Goal: Understand process/instructions: Learn how to perform a task or action

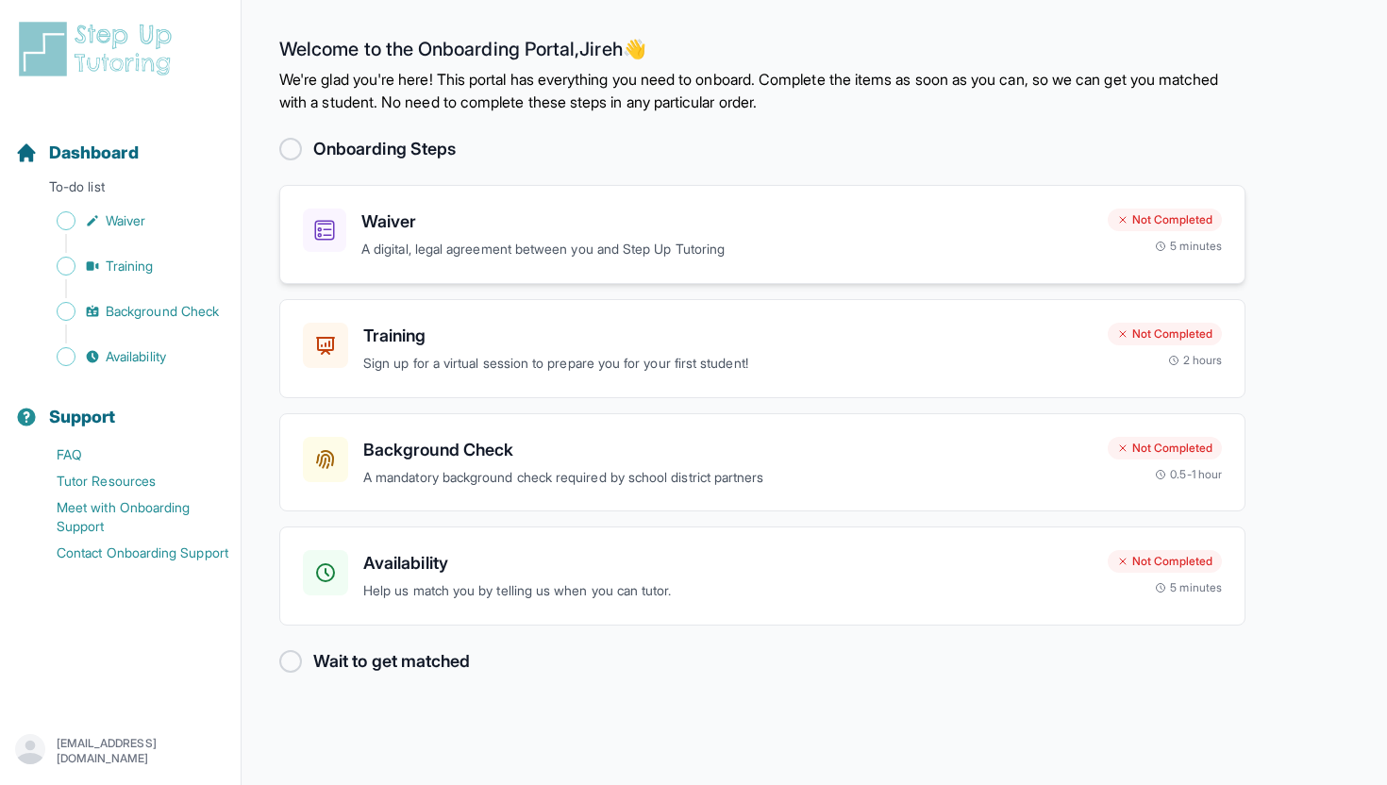
click at [675, 228] on h3 "Waiver" at bounding box center [726, 221] width 731 height 26
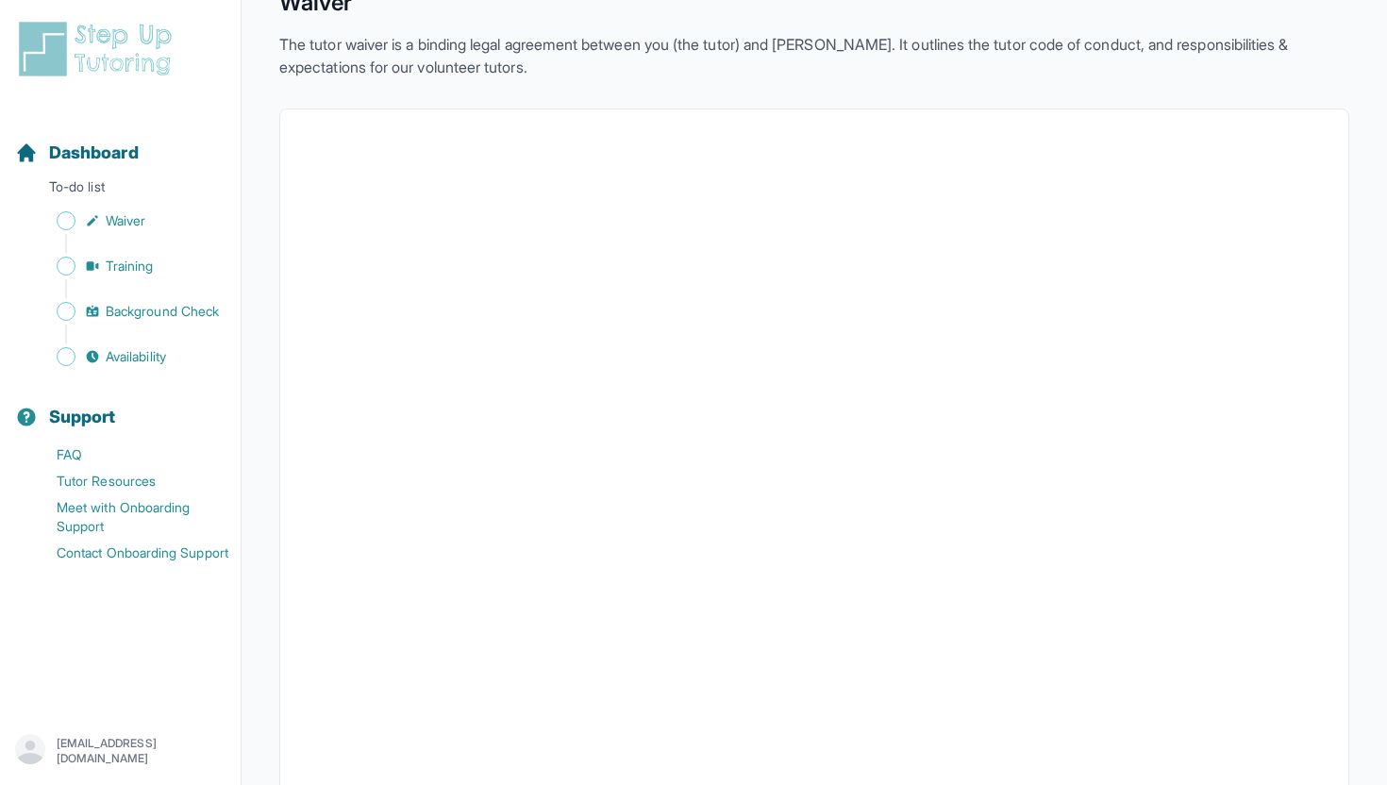
scroll to position [100, 0]
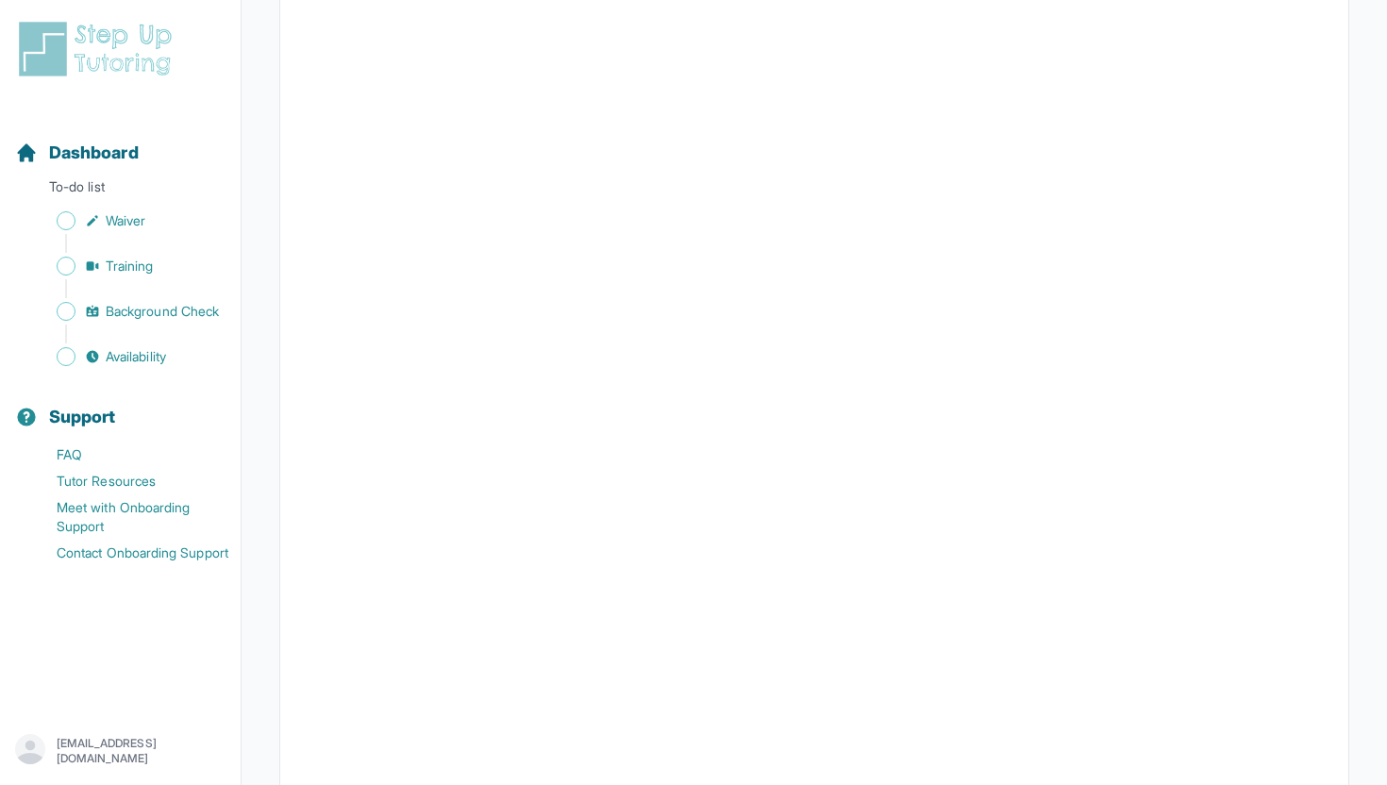
scroll to position [3311, 0]
click at [86, 184] on p "To-do list" at bounding box center [120, 190] width 225 height 26
click at [75, 157] on span "Dashboard" at bounding box center [94, 153] width 90 height 26
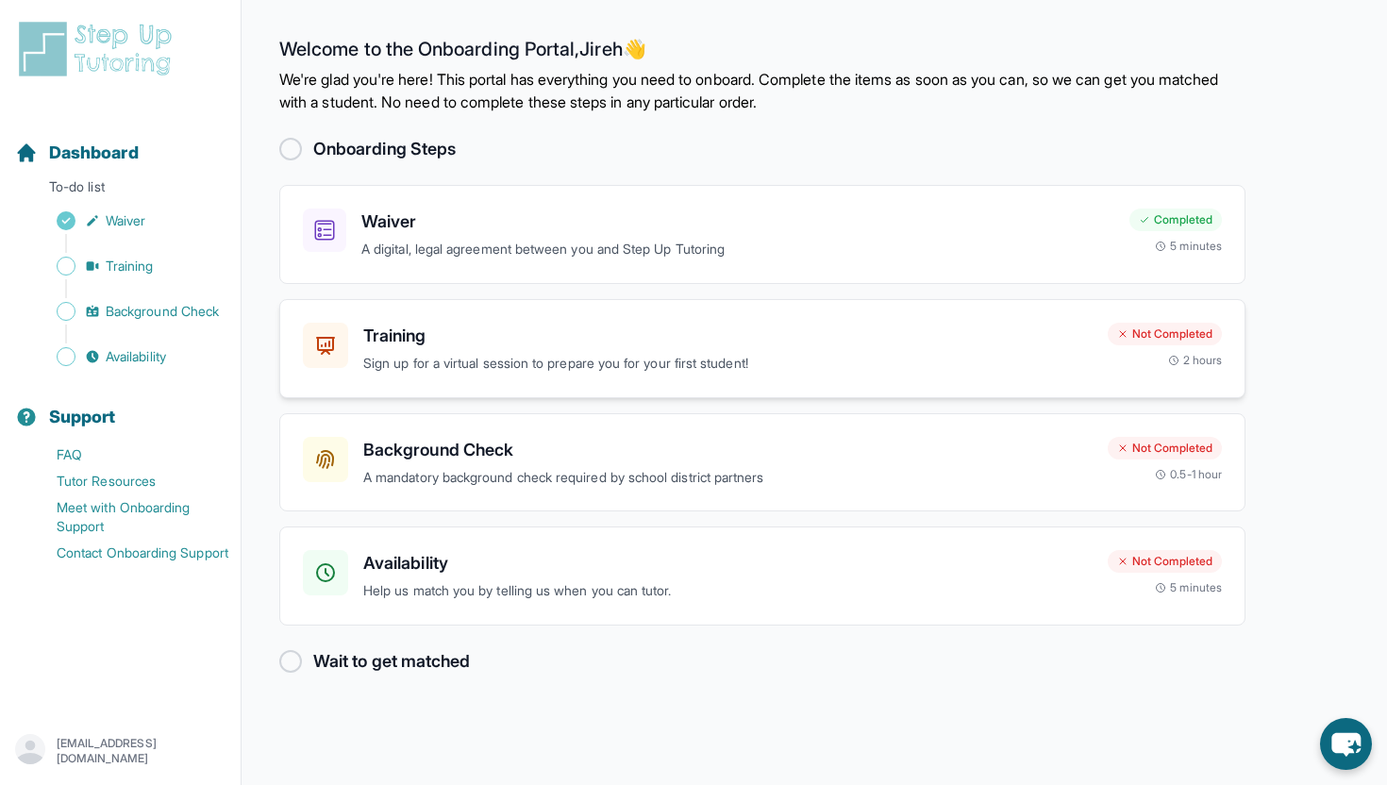
click at [563, 323] on h3 "Training" at bounding box center [727, 336] width 729 height 26
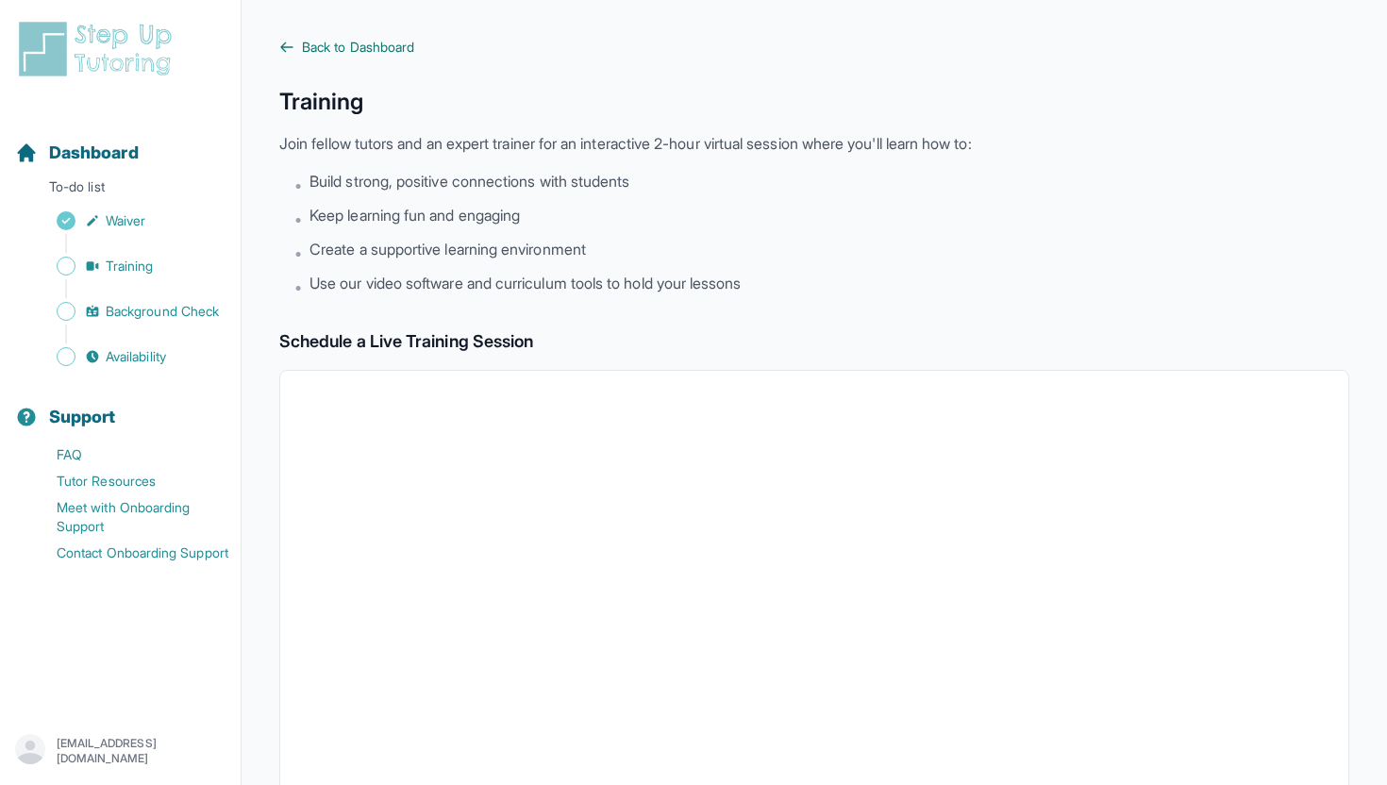
click at [285, 44] on icon at bounding box center [286, 47] width 15 height 15
